Goal: Book appointment/travel/reservation

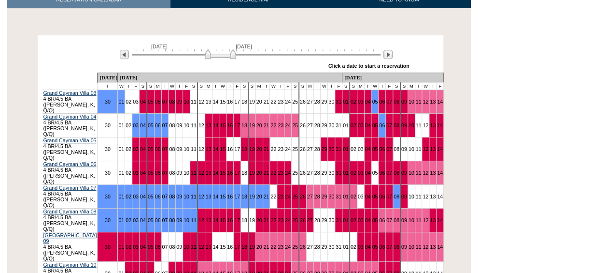
scroll to position [187, 0]
